Goal: Transaction & Acquisition: Purchase product/service

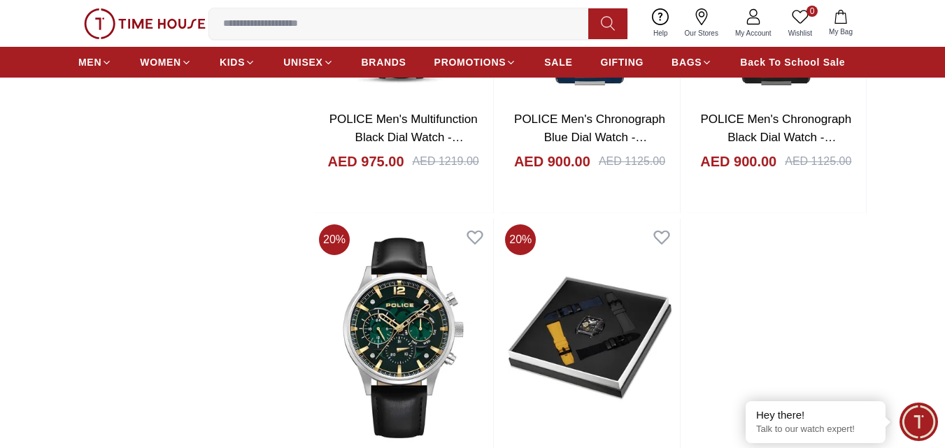
scroll to position [2319, 0]
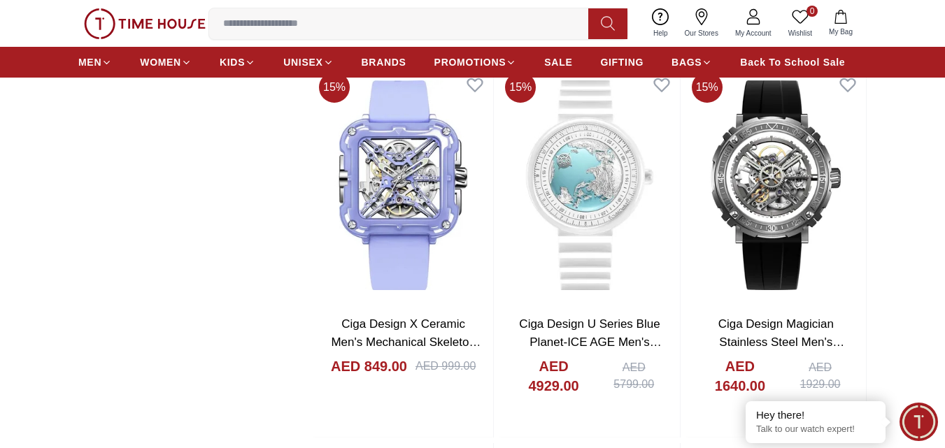
scroll to position [6788, 0]
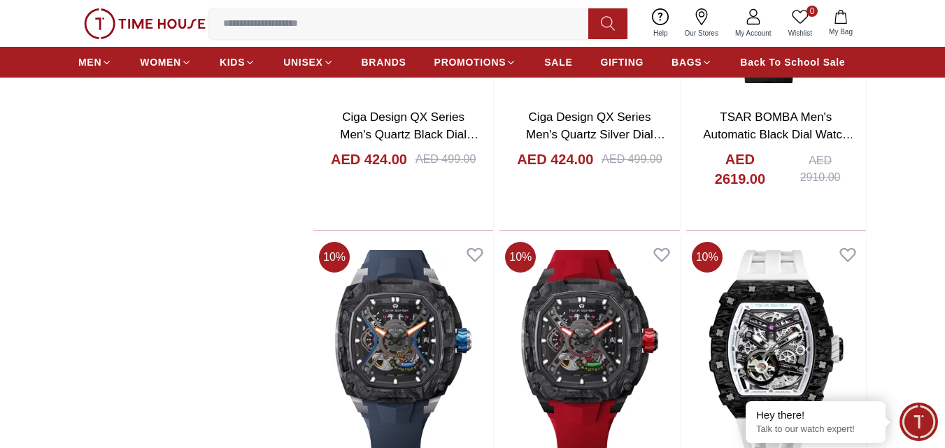
scroll to position [7248, 0]
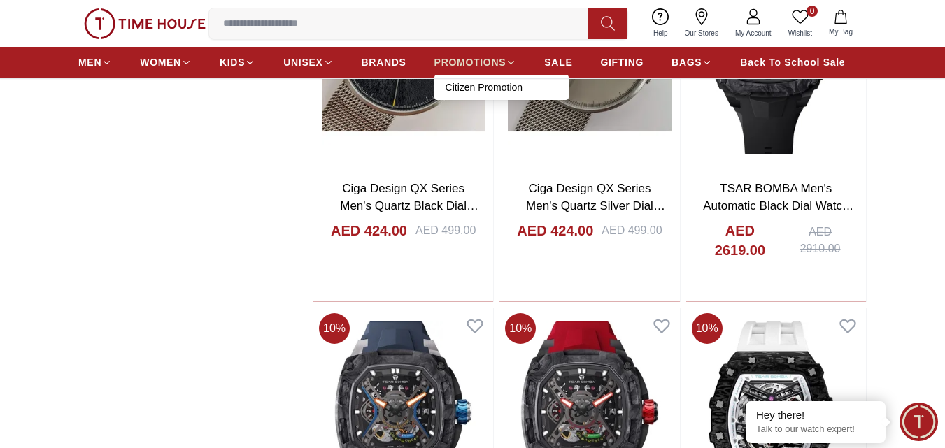
click at [491, 65] on span "PROMOTIONS" at bounding box center [470, 62] width 72 height 14
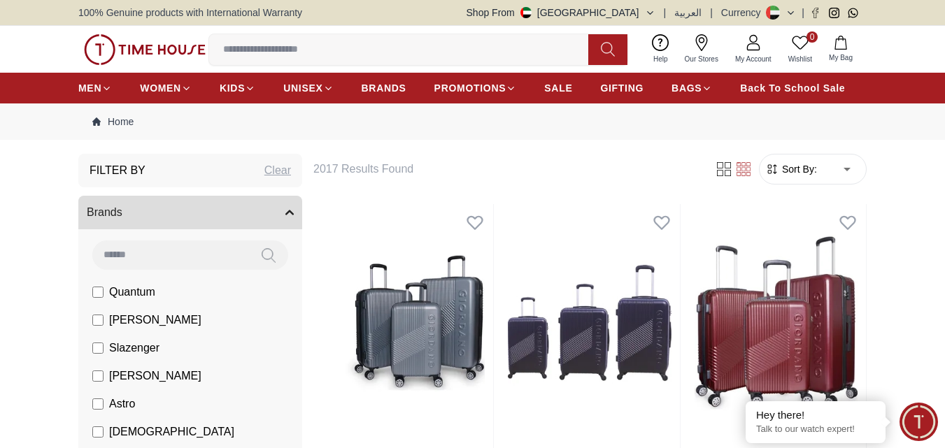
click at [698, 45] on icon at bounding box center [701, 42] width 17 height 17
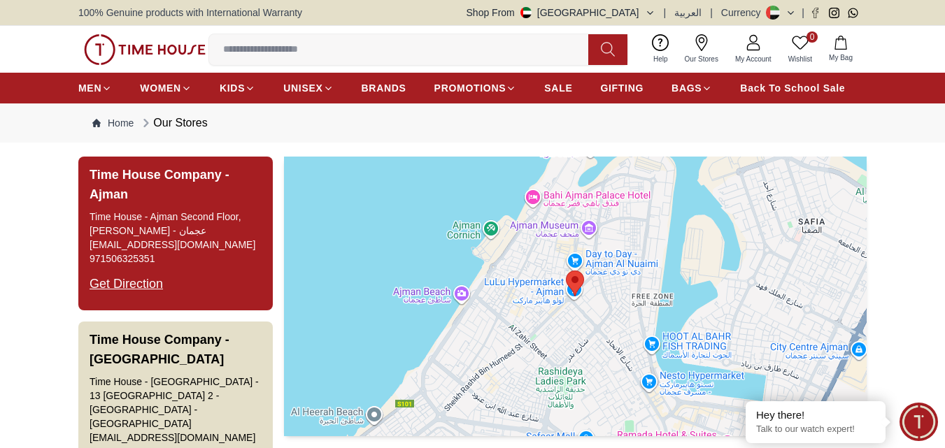
click at [143, 185] on h3 "Time House Company - Ajman" at bounding box center [176, 184] width 172 height 39
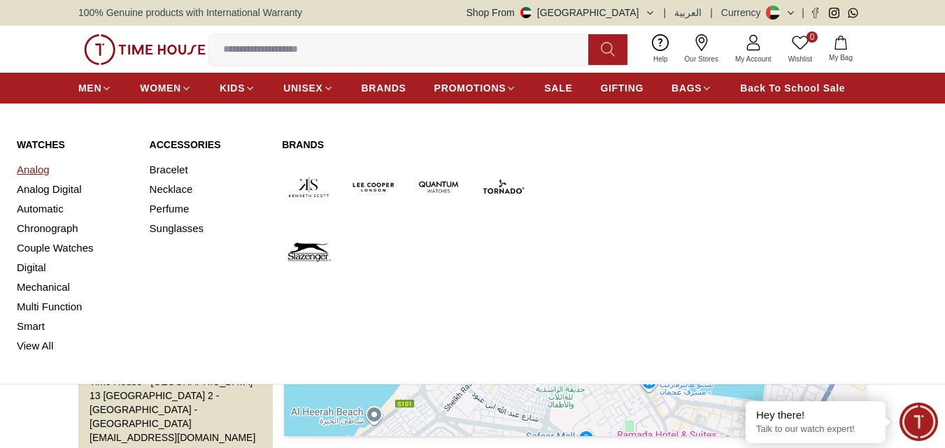
click at [34, 176] on link "Analog" at bounding box center [75, 170] width 116 height 20
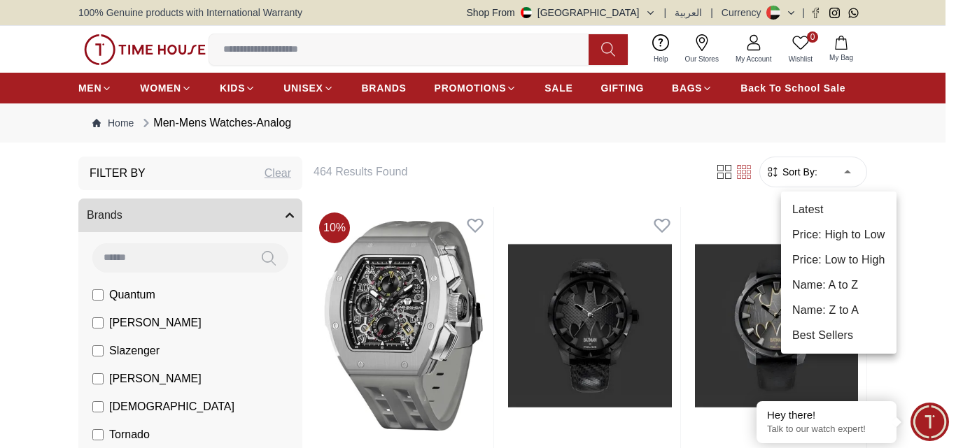
click at [846, 257] on li "Price: Low to High" at bounding box center [838, 260] width 115 height 25
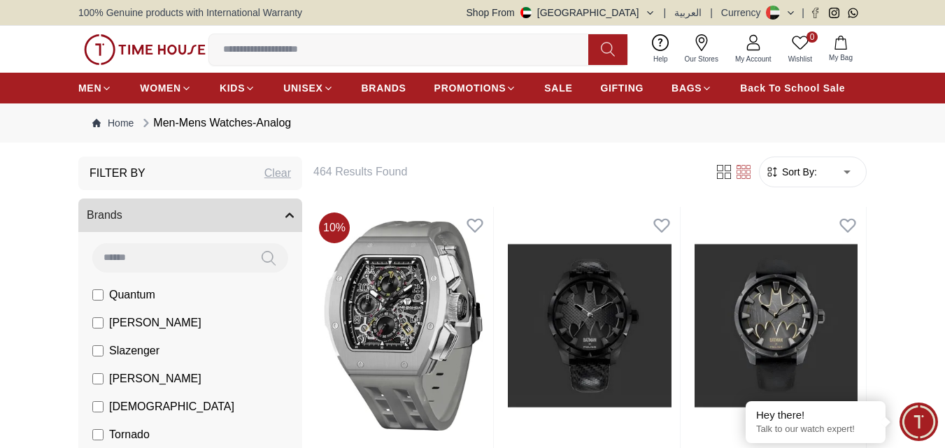
type input "*"
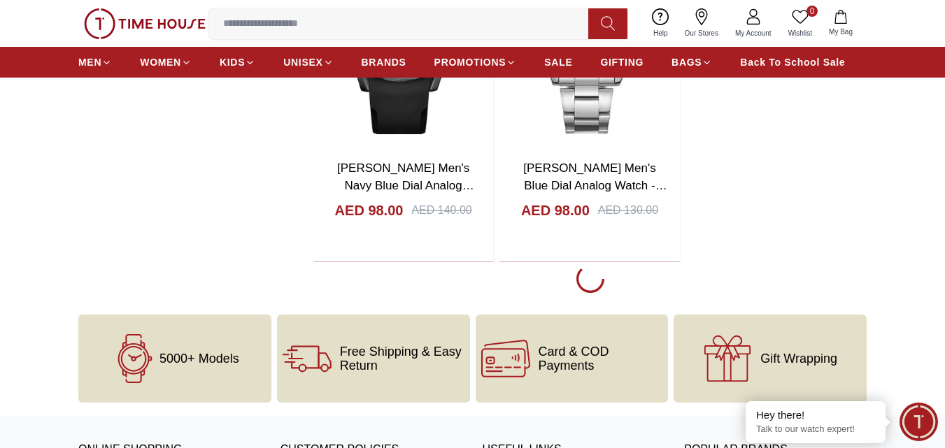
scroll to position [2454, 0]
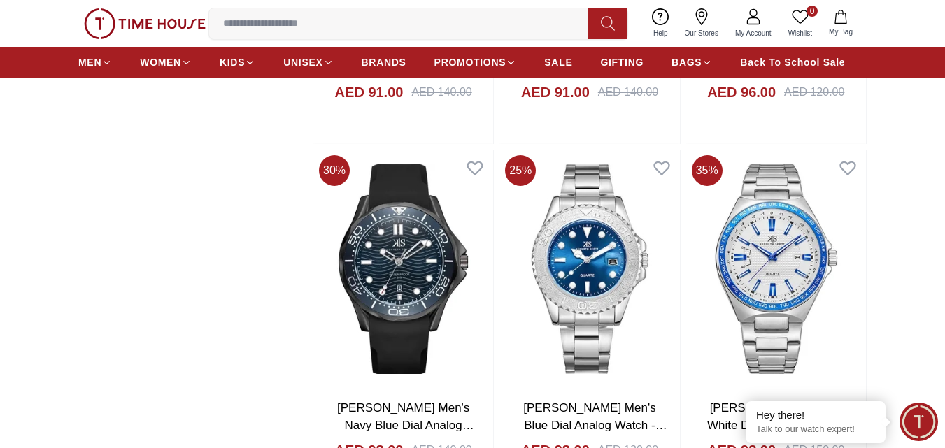
scroll to position [2155, 0]
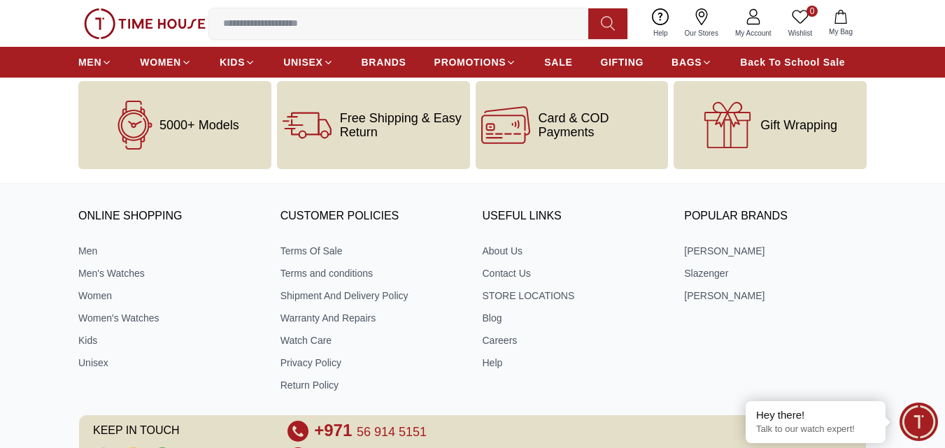
scroll to position [7339, 0]
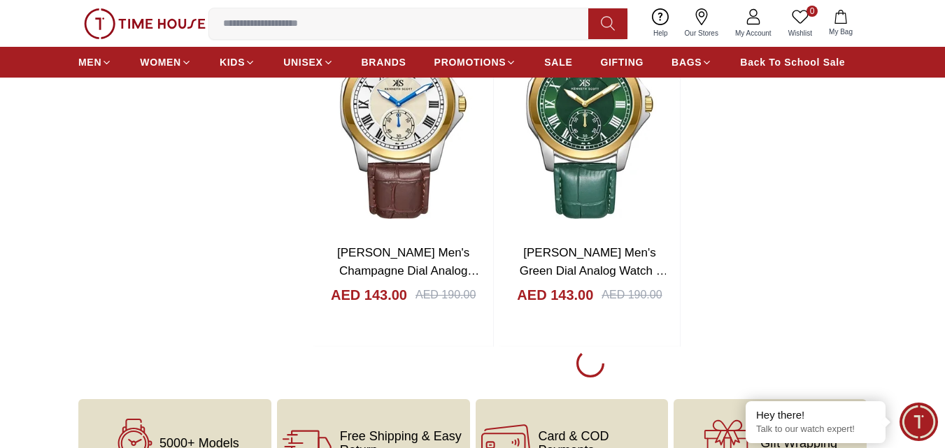
scroll to position [9545, 0]
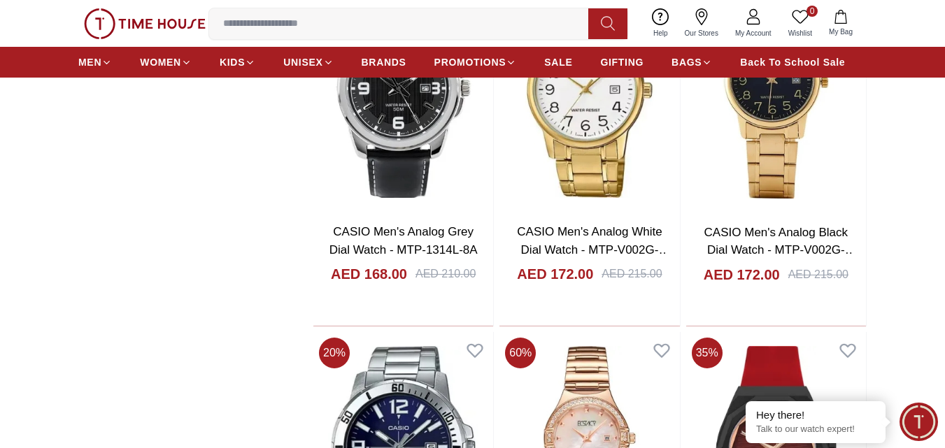
scroll to position [11533, 0]
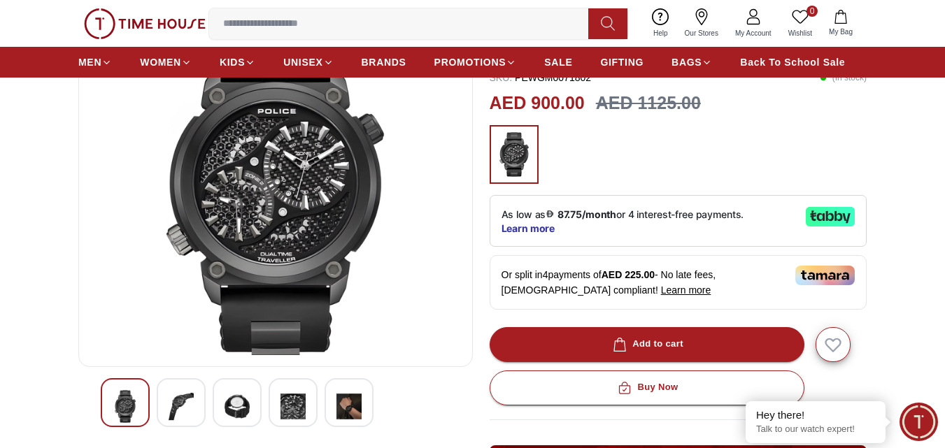
scroll to position [155, 0]
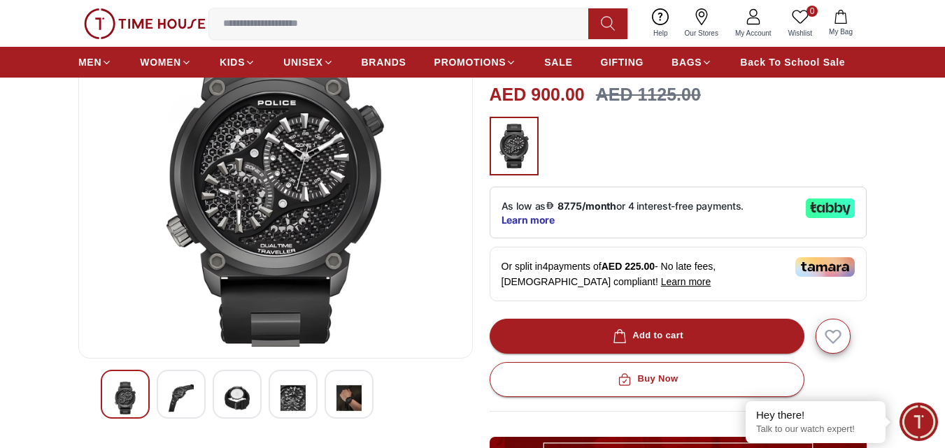
click at [187, 387] on img at bounding box center [181, 398] width 25 height 33
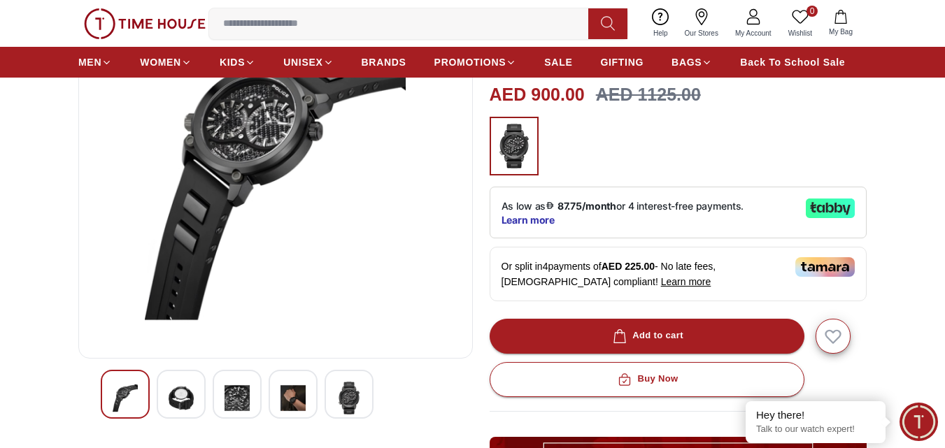
click at [231, 385] on img at bounding box center [237, 398] width 25 height 33
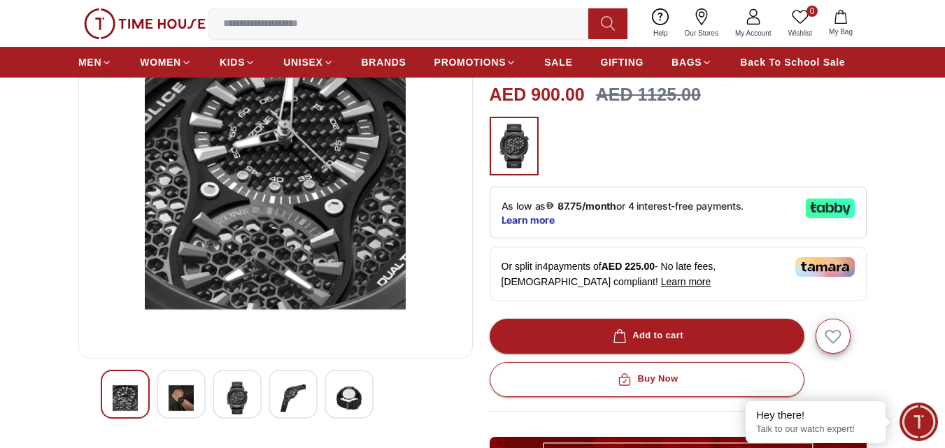
click at [291, 390] on img at bounding box center [293, 398] width 25 height 33
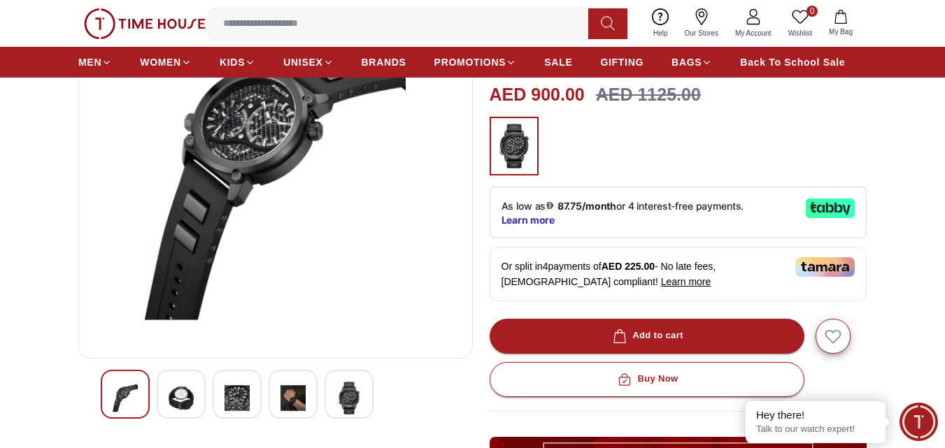
click at [355, 398] on img at bounding box center [349, 398] width 25 height 33
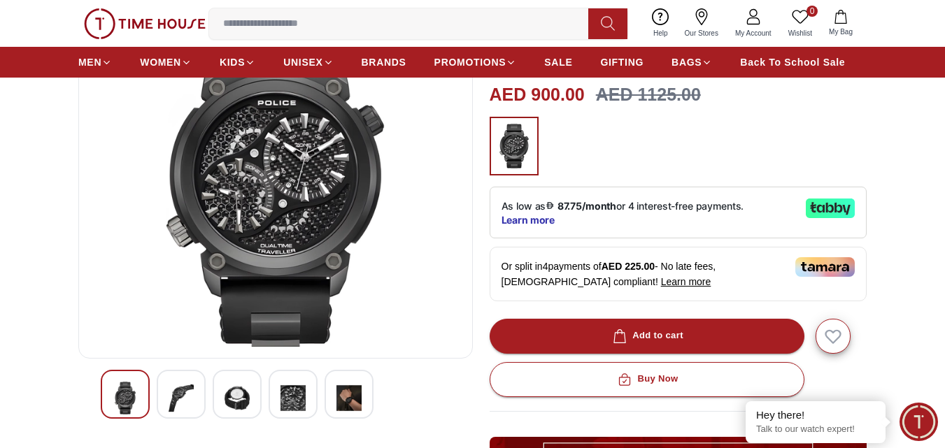
click at [347, 400] on img at bounding box center [349, 398] width 25 height 33
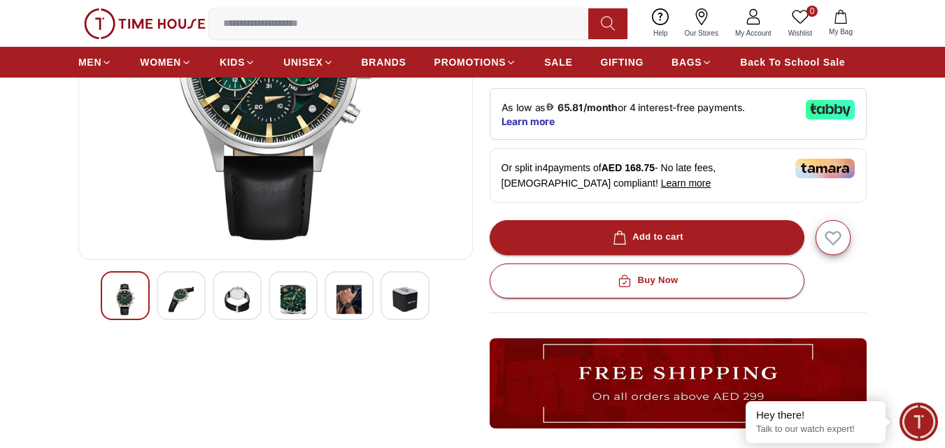
scroll to position [157, 0]
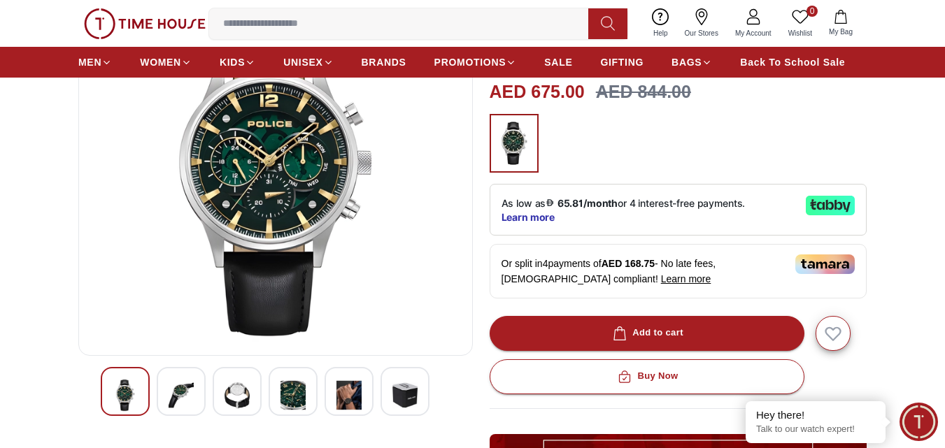
click at [179, 404] on img at bounding box center [181, 395] width 25 height 33
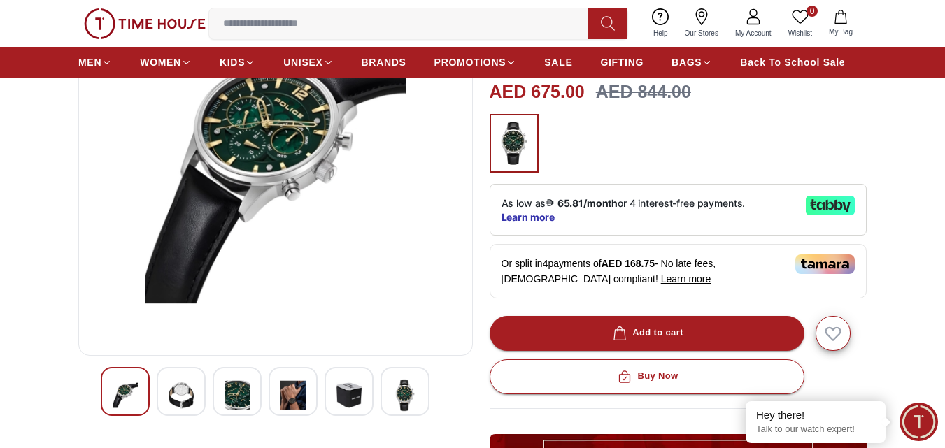
click at [183, 388] on img at bounding box center [181, 395] width 25 height 33
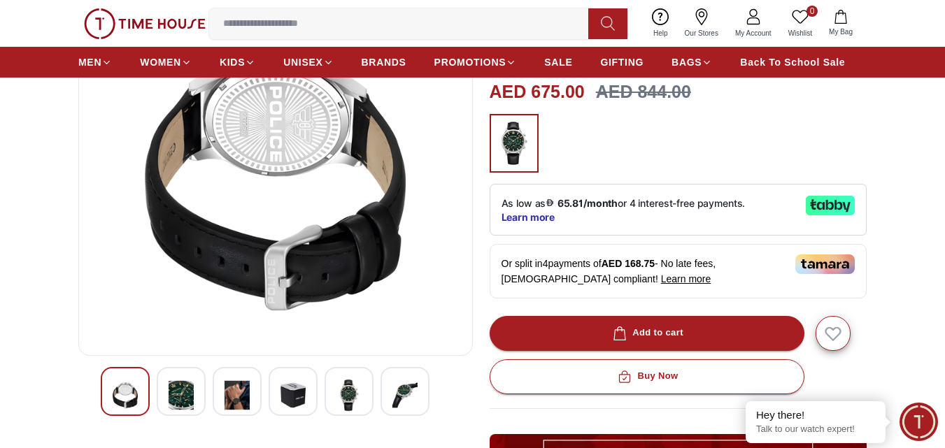
click at [232, 389] on img at bounding box center [237, 395] width 25 height 33
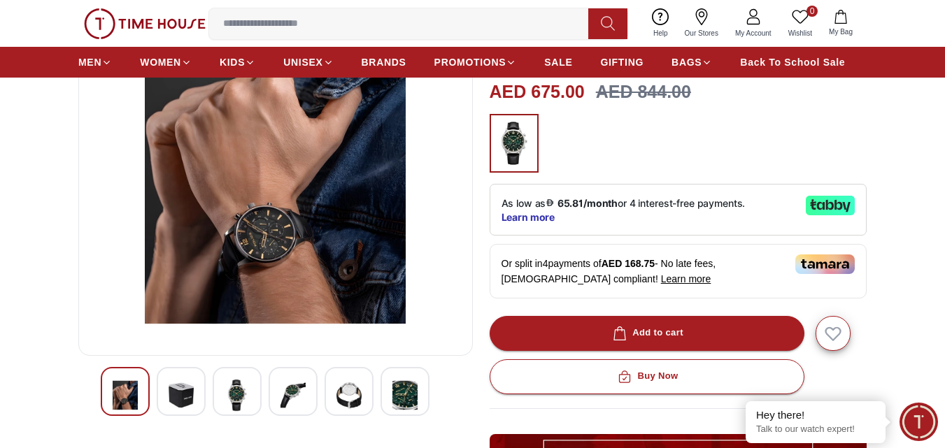
click at [267, 394] on div at bounding box center [276, 391] width 350 height 49
click at [298, 399] on img at bounding box center [293, 395] width 25 height 33
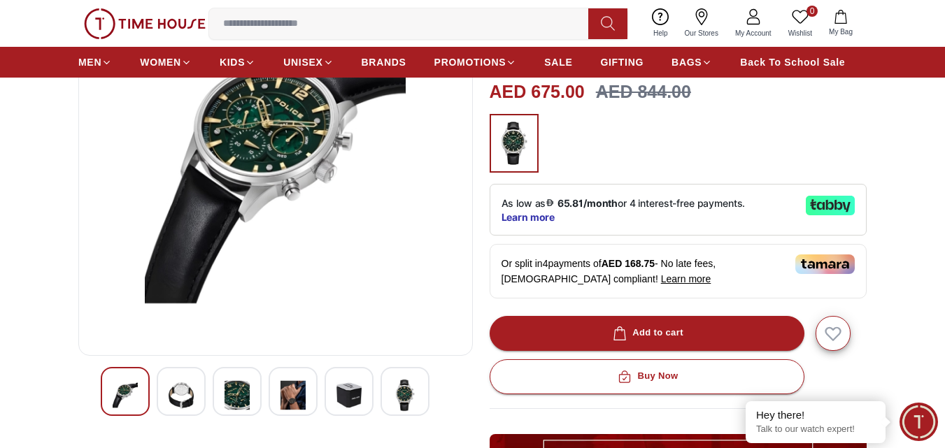
click at [337, 399] on img at bounding box center [349, 395] width 25 height 33
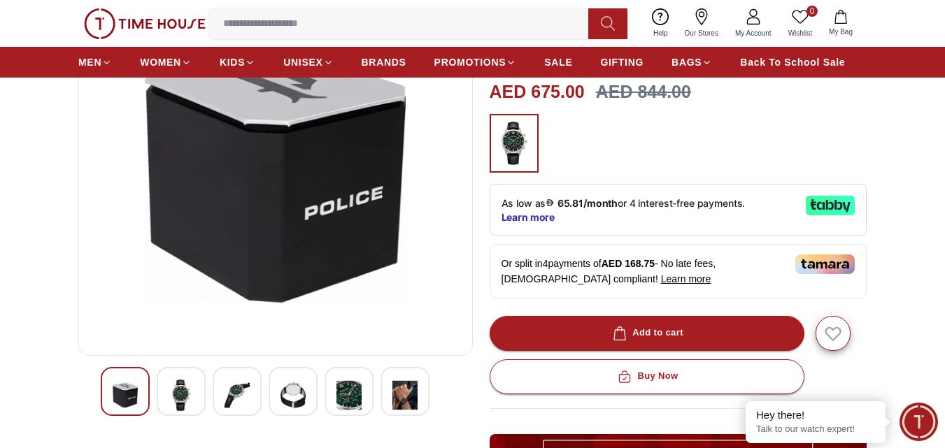
click at [395, 398] on img at bounding box center [404, 395] width 25 height 33
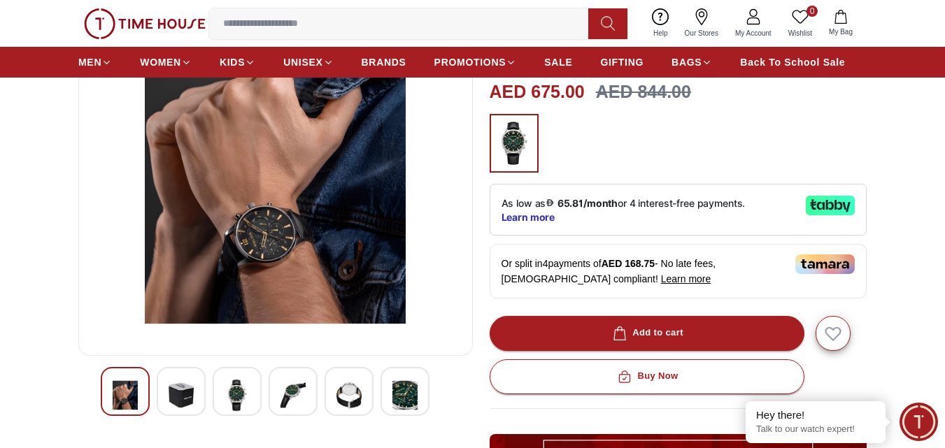
click at [357, 393] on img at bounding box center [349, 395] width 25 height 33
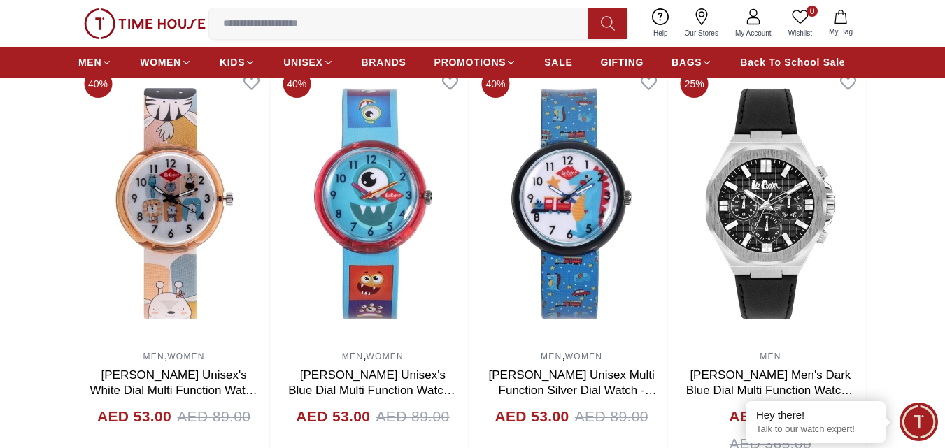
scroll to position [1037, 0]
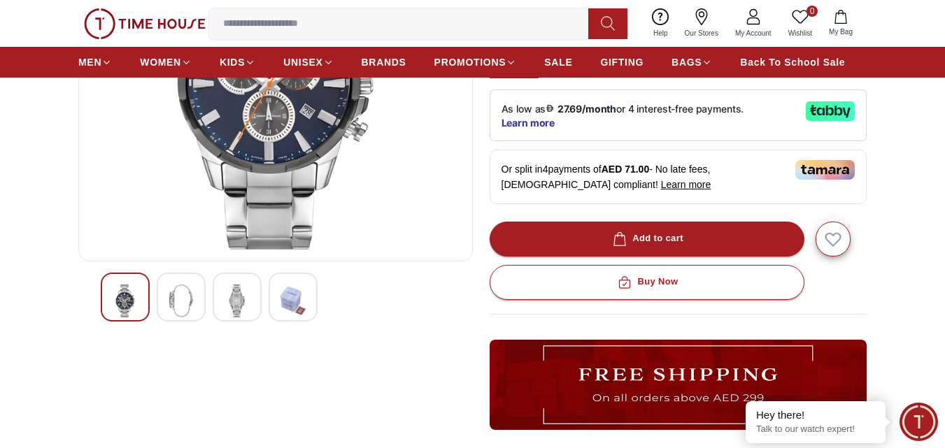
scroll to position [219, 0]
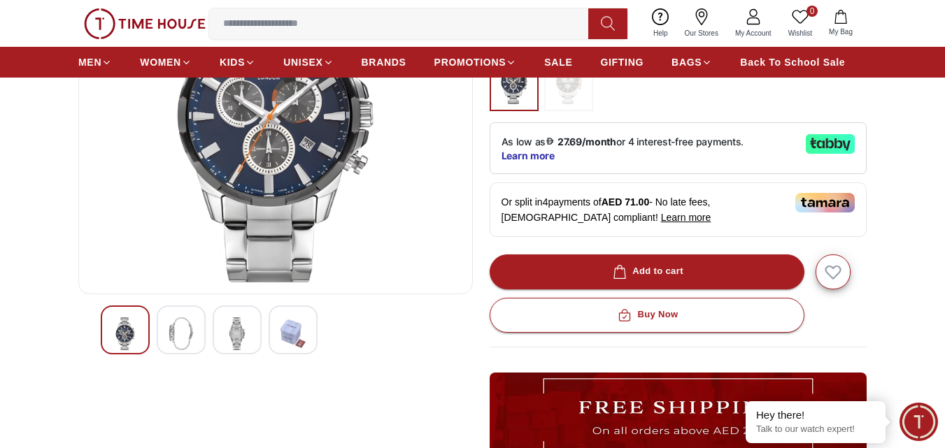
click at [288, 324] on img at bounding box center [293, 334] width 25 height 33
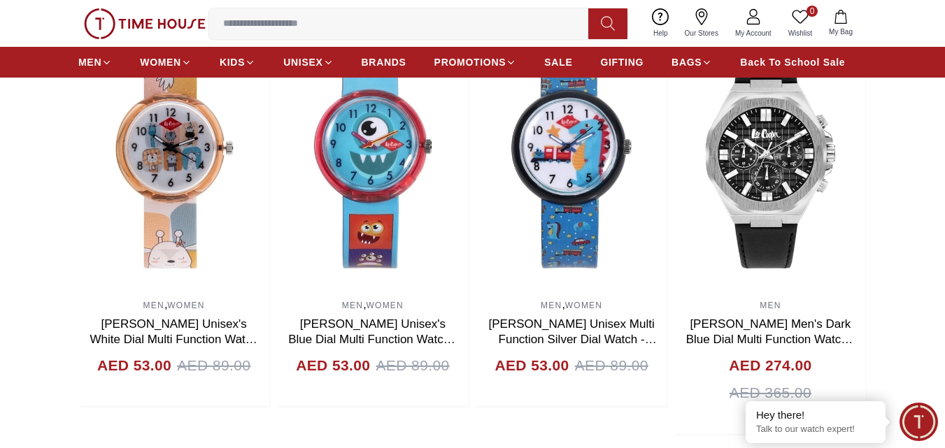
scroll to position [1031, 0]
